Goal: Information Seeking & Learning: Learn about a topic

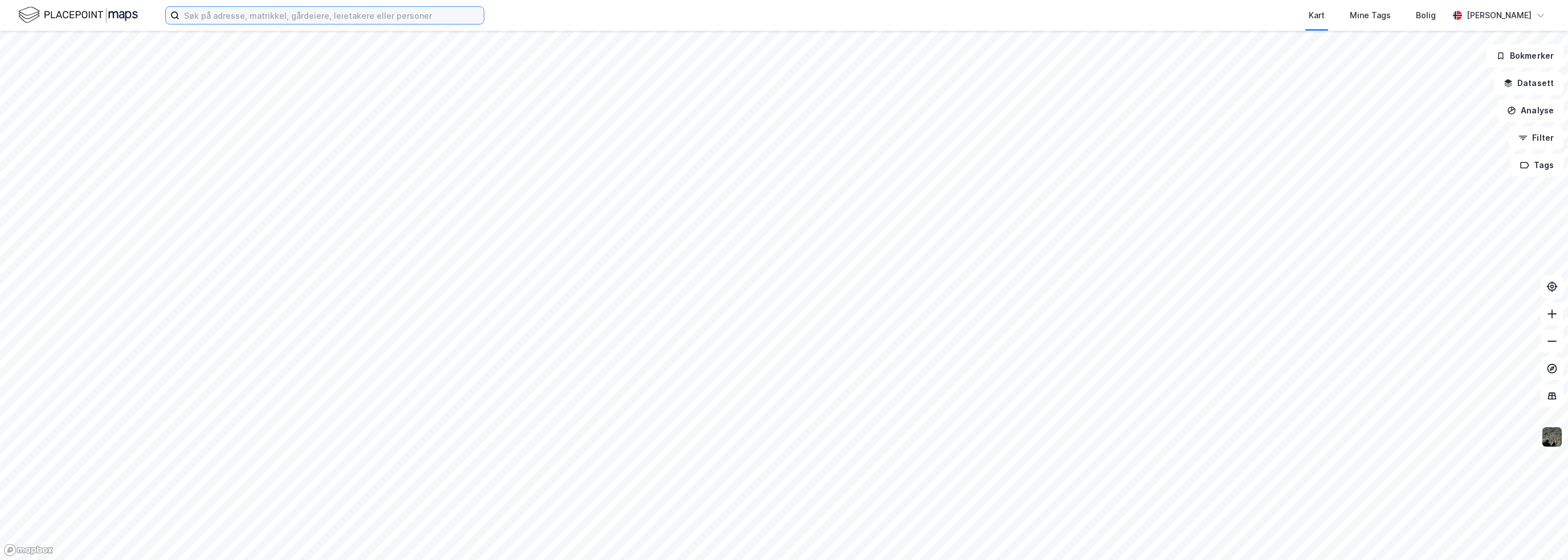
click at [223, 19] on input at bounding box center [331, 15] width 304 height 17
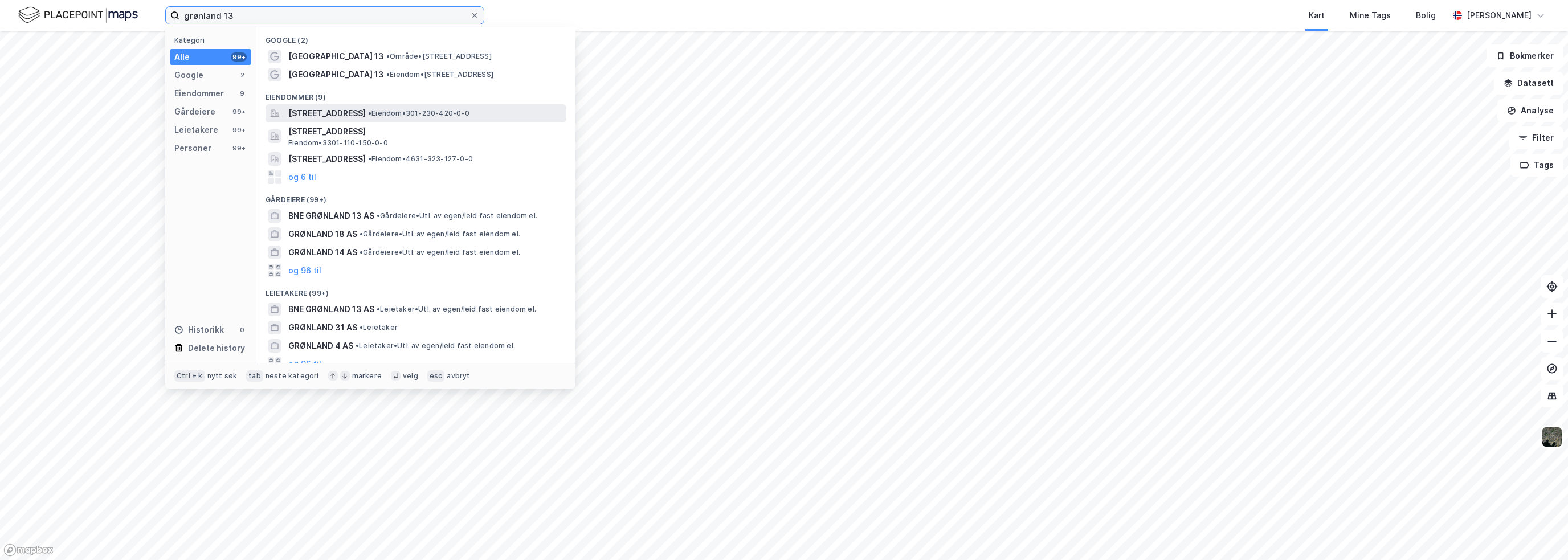
type input "grønland 13"
click at [353, 122] on div "[STREET_ADDRESS] • Eiendom • 301-230-420-0-0" at bounding box center [415, 113] width 301 height 18
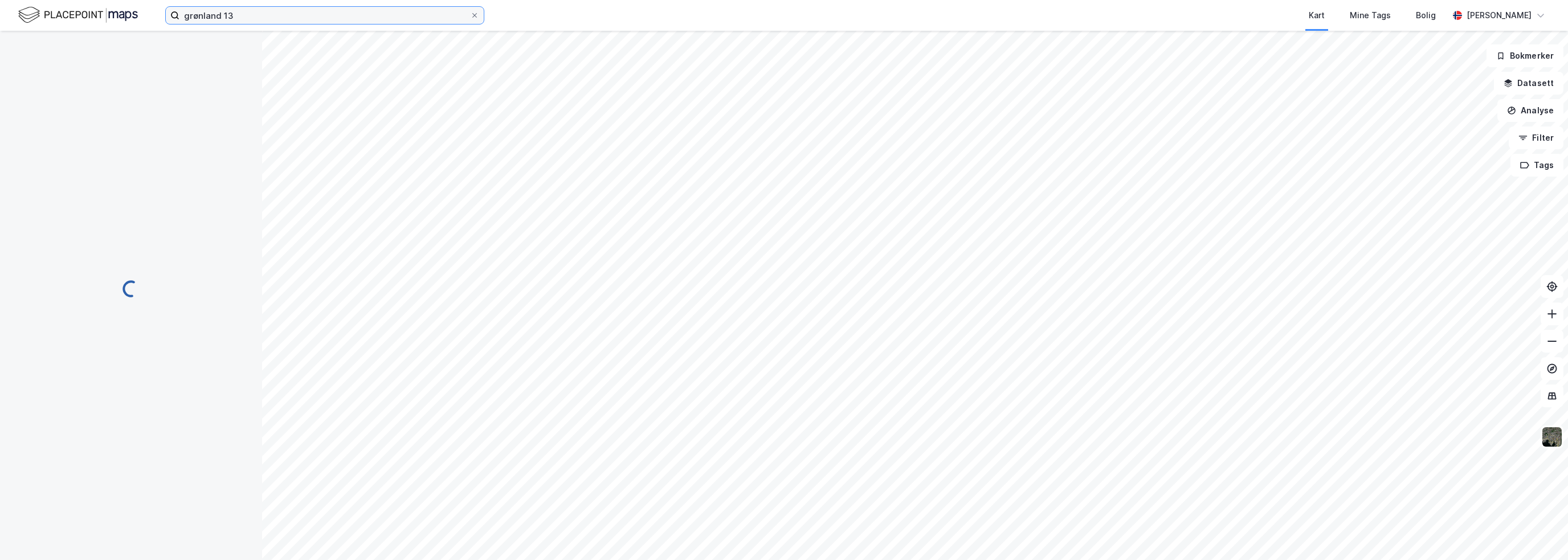
click at [281, 10] on input "grønland 13" at bounding box center [325, 15] width 291 height 17
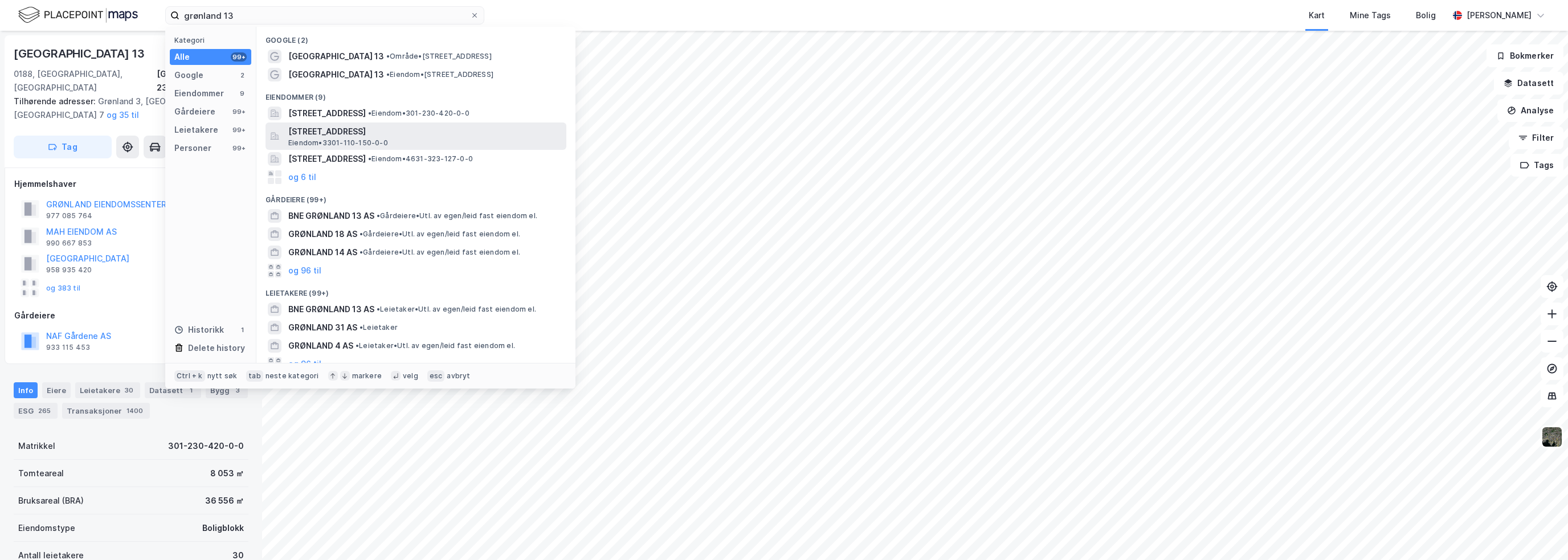
click at [351, 138] on span "Eiendom • 3301-110-150-0-0" at bounding box center [337, 143] width 100 height 9
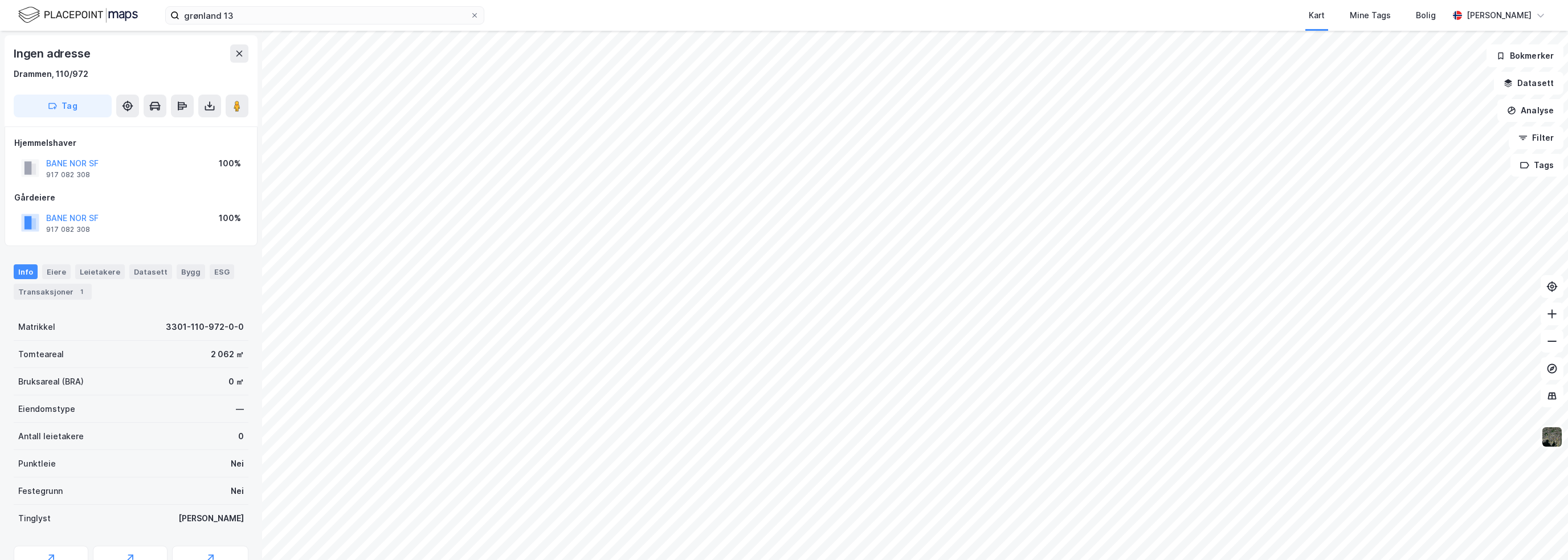
click at [1092, 5] on div "Kart Mine Tags Bolig" at bounding box center [994, 16] width 910 height 31
click at [1263, 4] on div "Kart Mine Tags Bolig" at bounding box center [994, 16] width 910 height 31
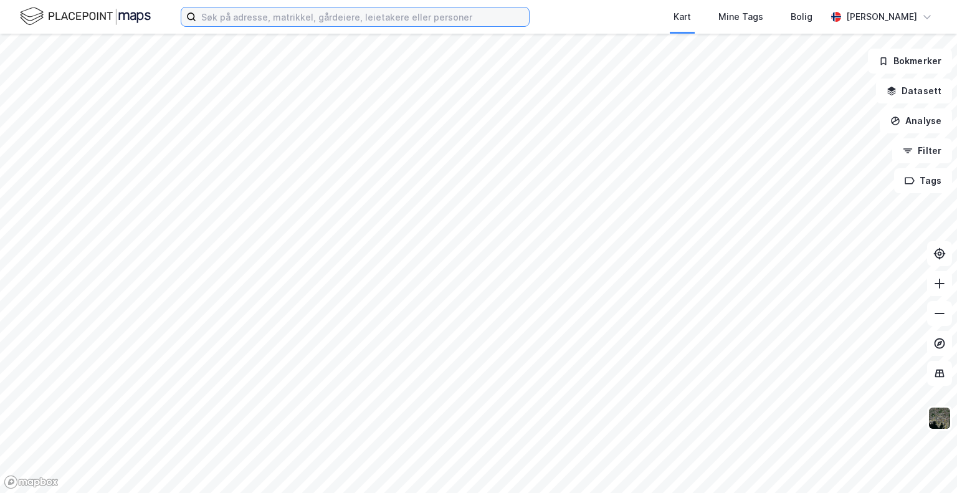
click at [337, 19] on input at bounding box center [362, 16] width 333 height 19
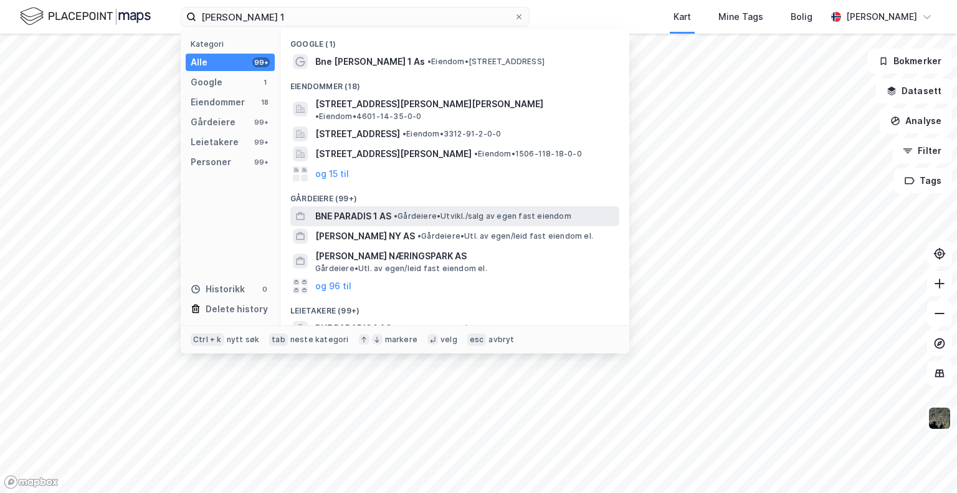
click at [417, 211] on span "• Gårdeiere • Utvikl./salg av egen fast eiendom" at bounding box center [483, 216] width 178 height 10
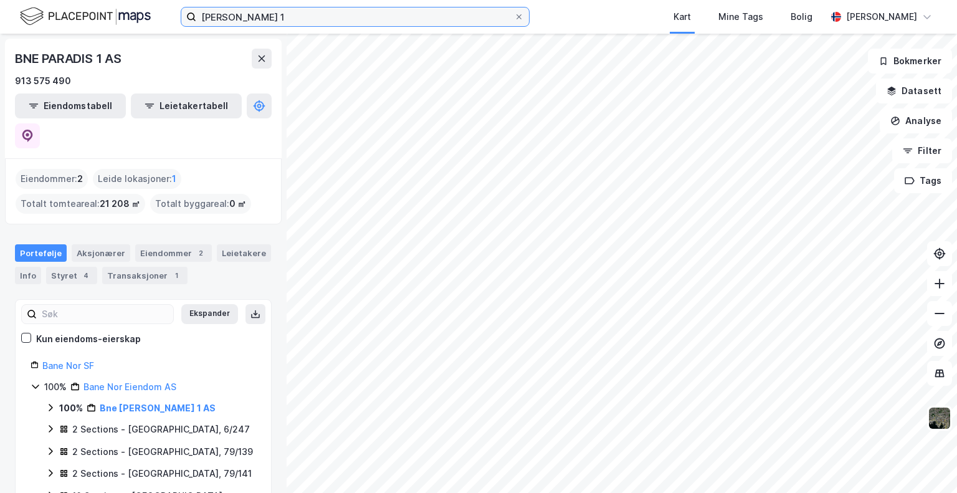
click at [258, 19] on input "paradis 1" at bounding box center [355, 16] width 318 height 19
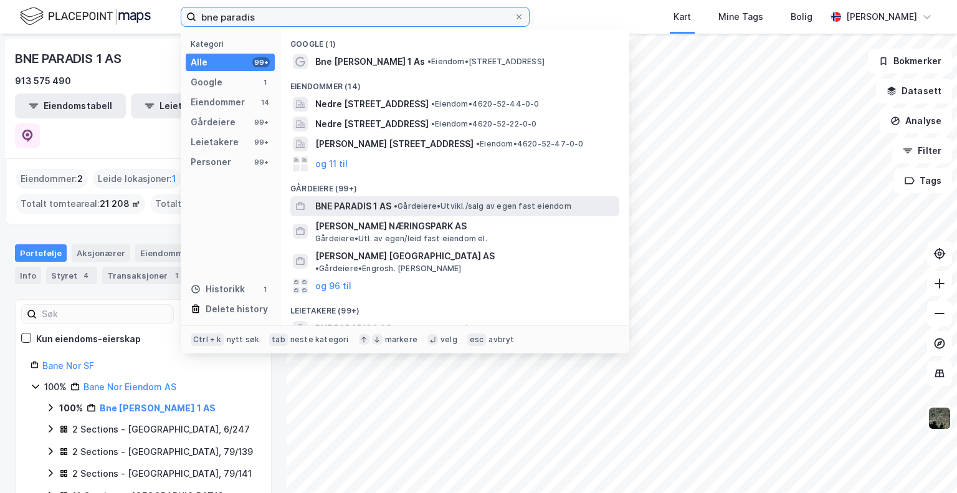
type input "bne paradis"
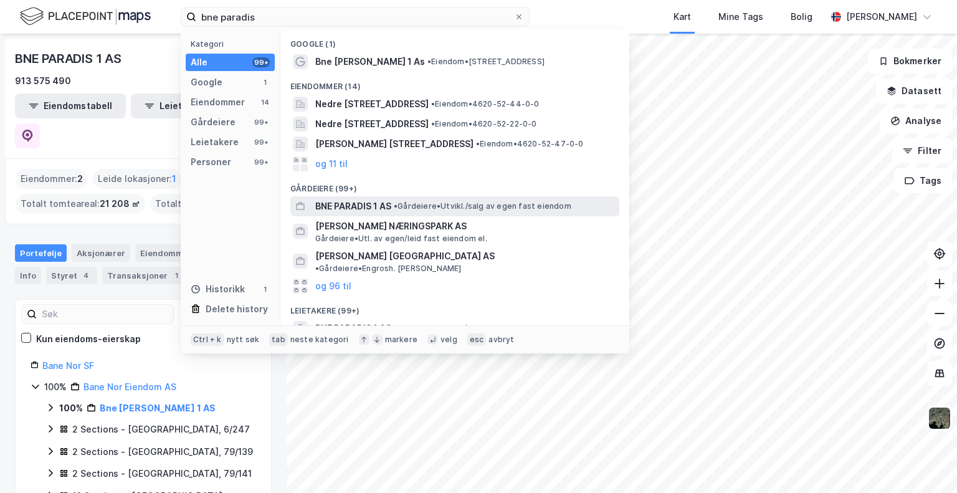
click at [391, 204] on span "BNE PARADIS 1 AS" at bounding box center [353, 206] width 76 height 15
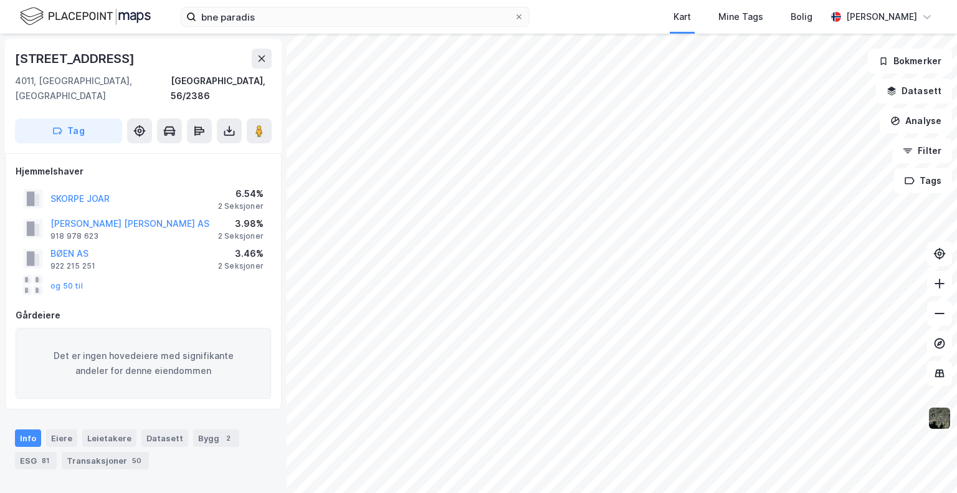
click at [945, 422] on img at bounding box center [940, 418] width 24 height 24
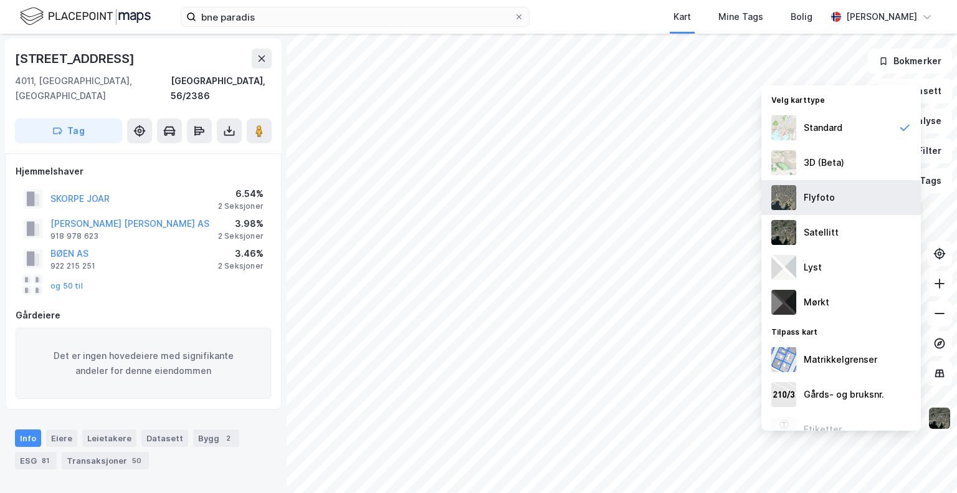
click at [858, 207] on div "Flyfoto" at bounding box center [842, 197] width 160 height 35
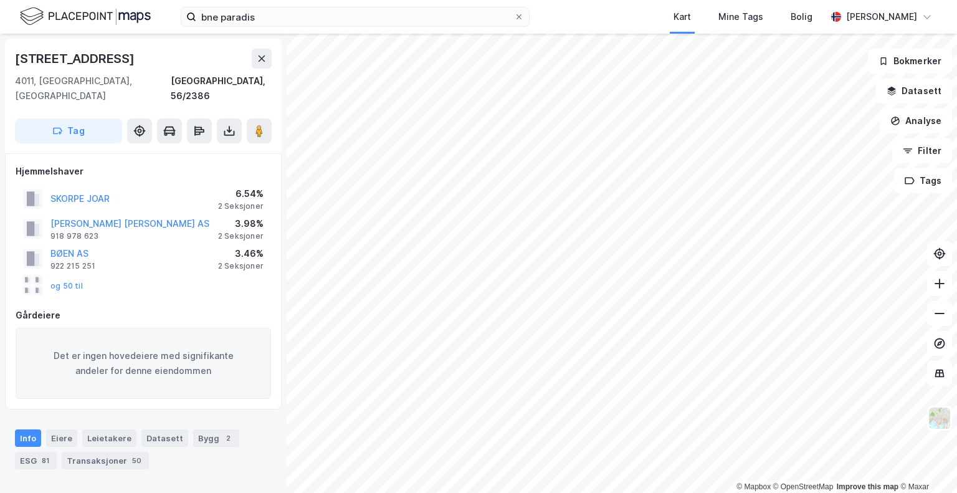
click at [628, 16] on div "Kart Mine Tags Bolig" at bounding box center [708, 17] width 237 height 34
